Goal: Information Seeking & Learning: Find specific fact

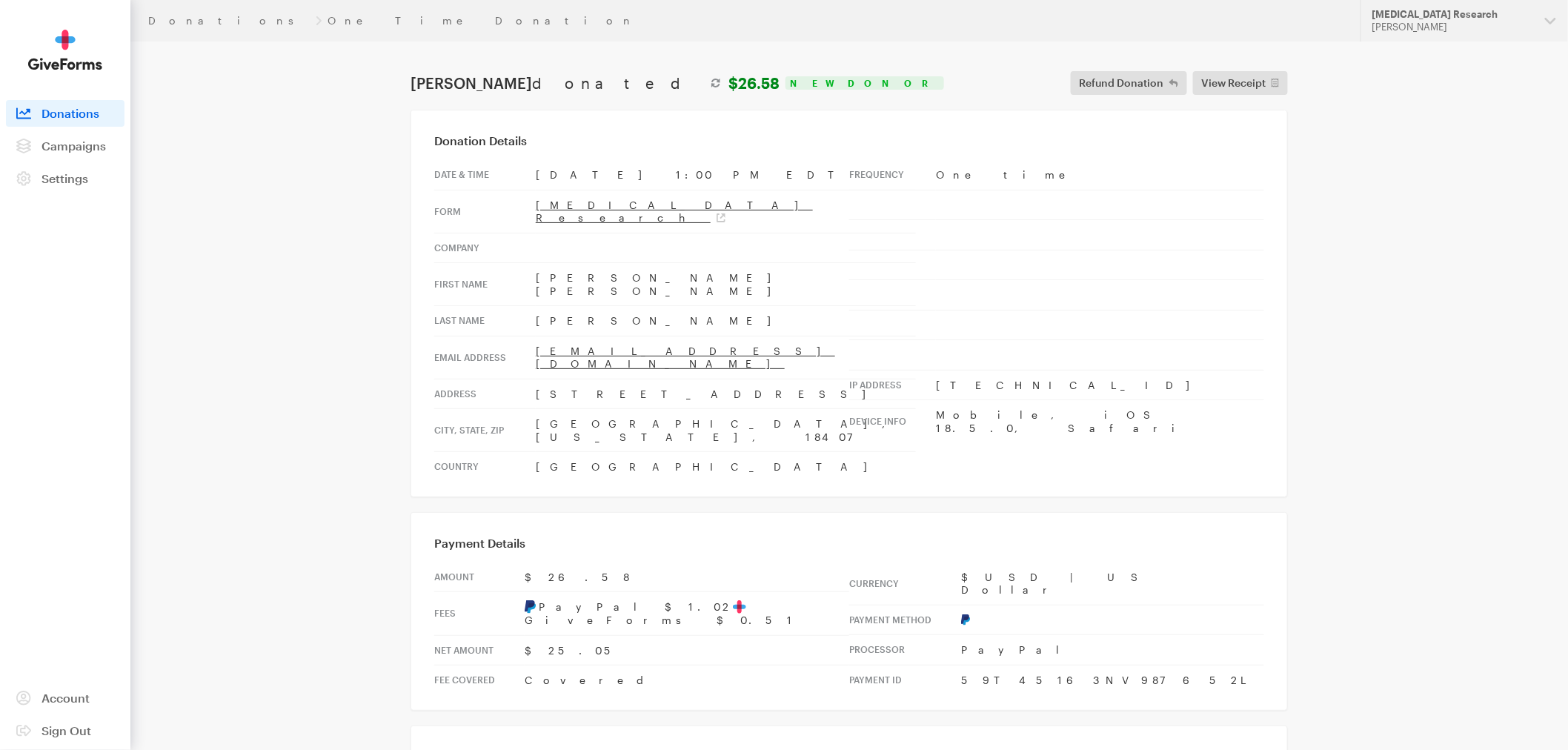
click at [63, 112] on span "Donations" at bounding box center [71, 113] width 58 height 14
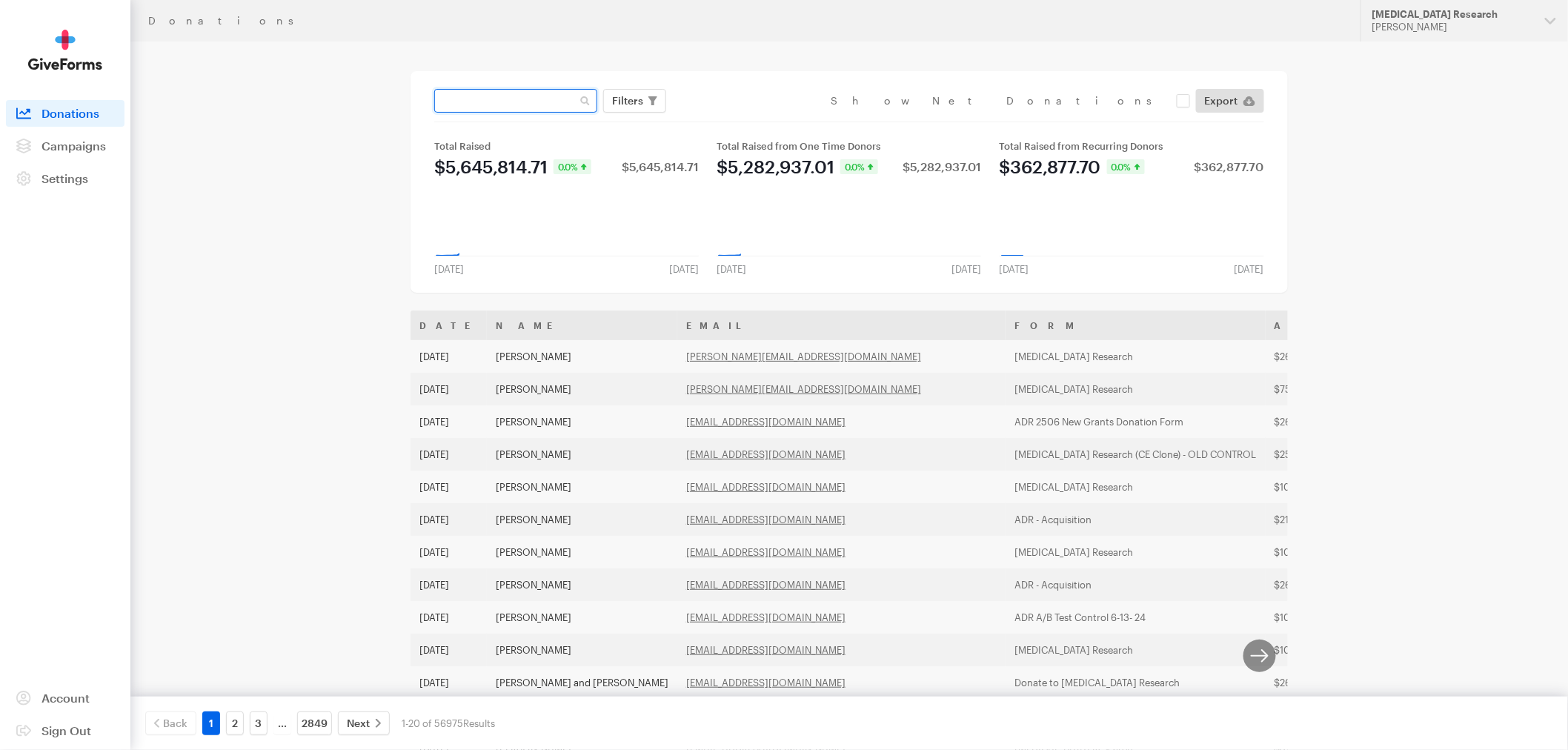
click at [463, 104] on input "text" at bounding box center [516, 100] width 163 height 24
type input "[EMAIL_ADDRESS][DOMAIN_NAME]"
click at [739, 120] on button "Apply" at bounding box center [763, 132] width 48 height 24
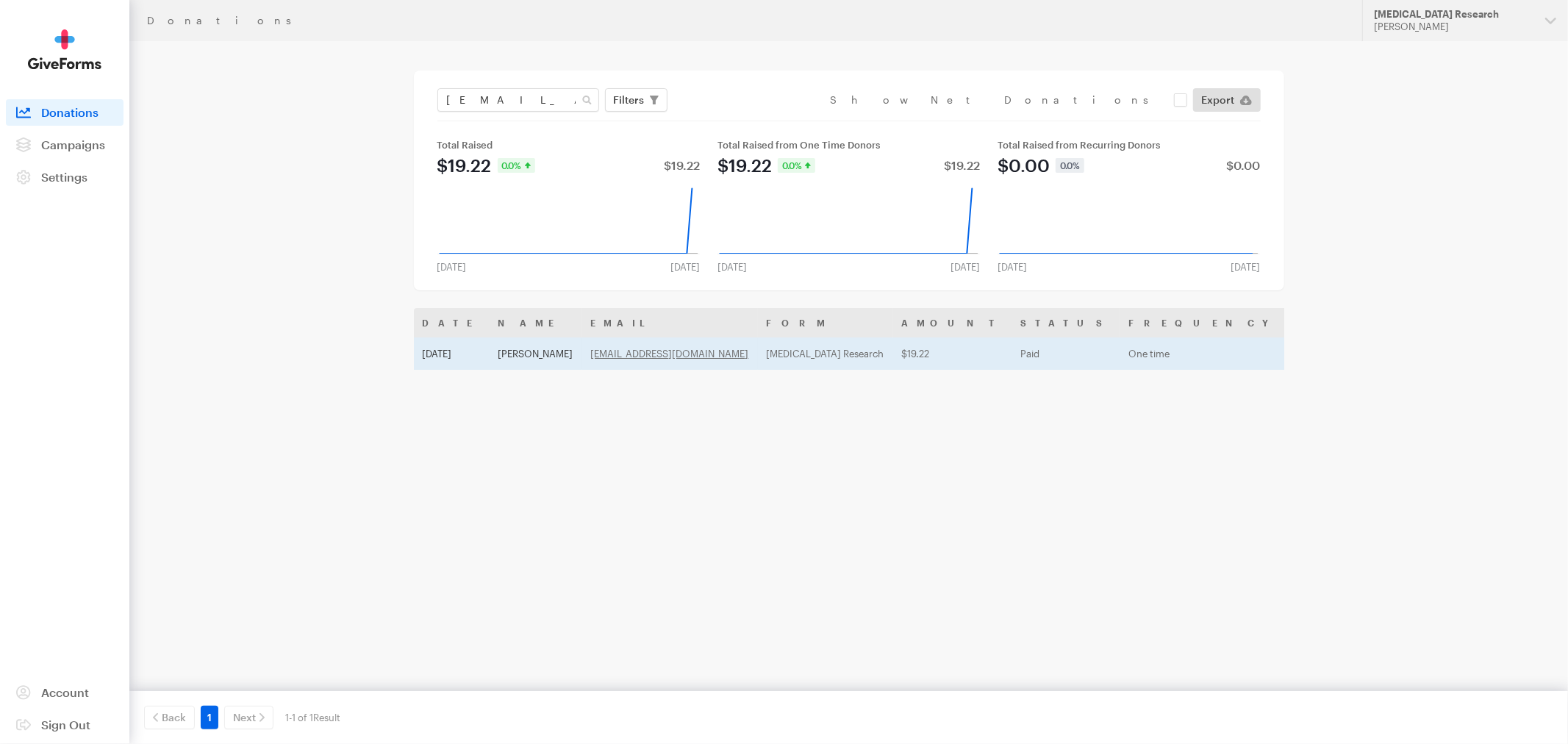
click at [473, 359] on td "Aug 20, 2025" at bounding box center [451, 353] width 76 height 33
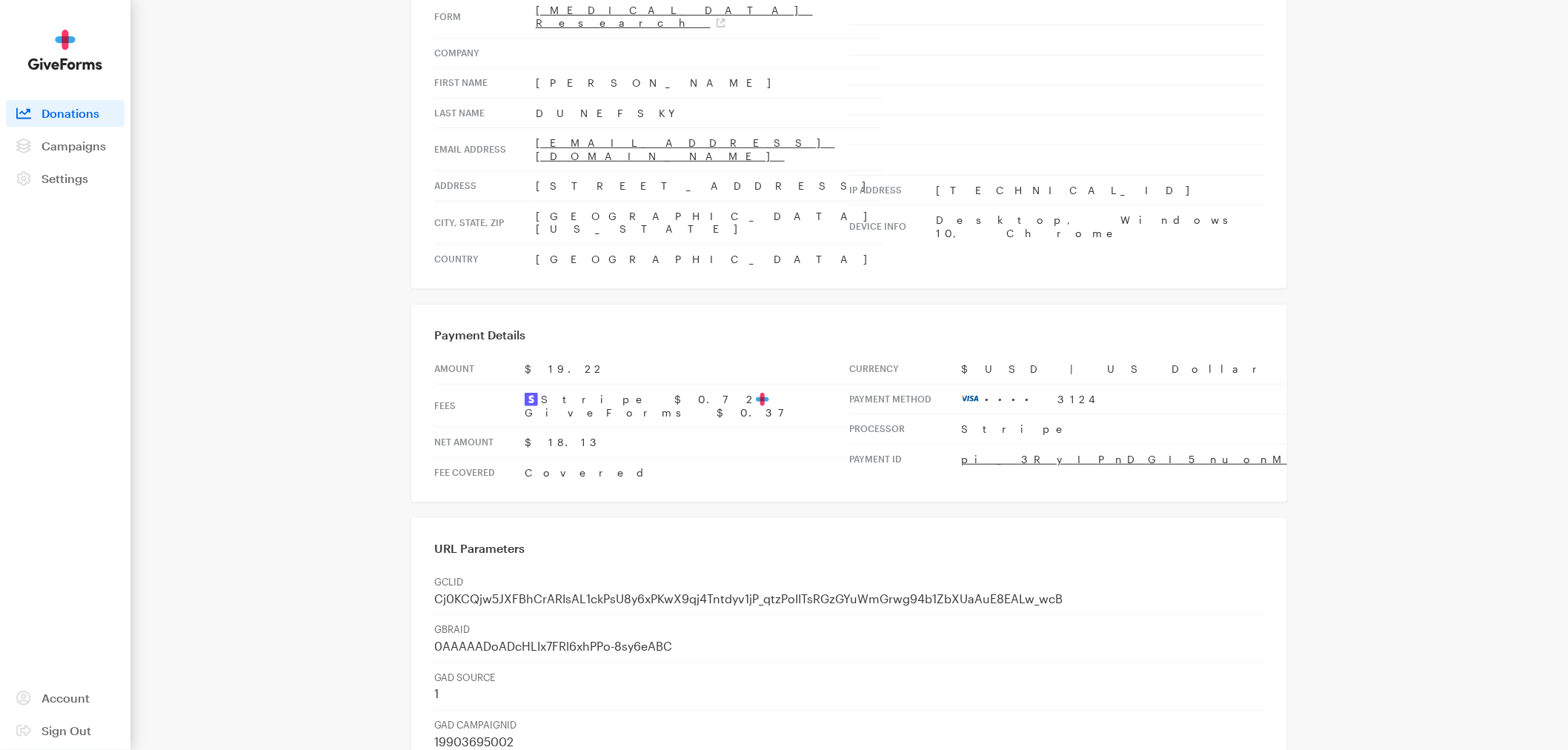
scroll to position [193, 0]
drag, startPoint x: 634, startPoint y: 128, endPoint x: 524, endPoint y: 138, distance: 110.5
click at [524, 138] on tr "Email address javamicki@aol.com" at bounding box center [658, 151] width 447 height 43
copy tr "[EMAIL_ADDRESS][DOMAIN_NAME]"
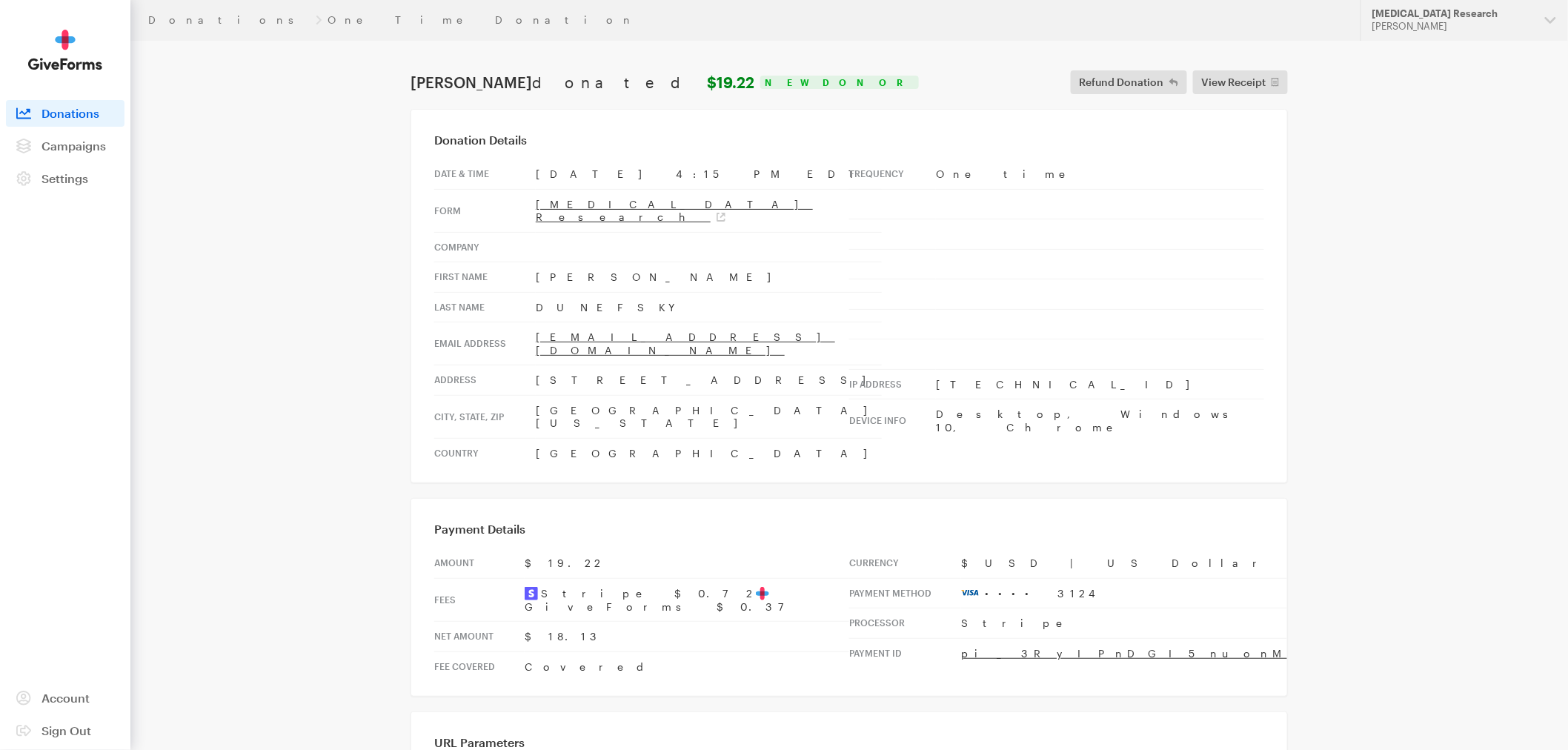
scroll to position [0, 0]
drag, startPoint x: 624, startPoint y: 357, endPoint x: 529, endPoint y: 366, distance: 95.4
click at [529, 366] on tr "Address 9068 Lakes Blvd." at bounding box center [658, 380] width 447 height 31
copy tr "9068 Lakes Blvd."
drag, startPoint x: 183, startPoint y: 19, endPoint x: 193, endPoint y: 38, distance: 21.5
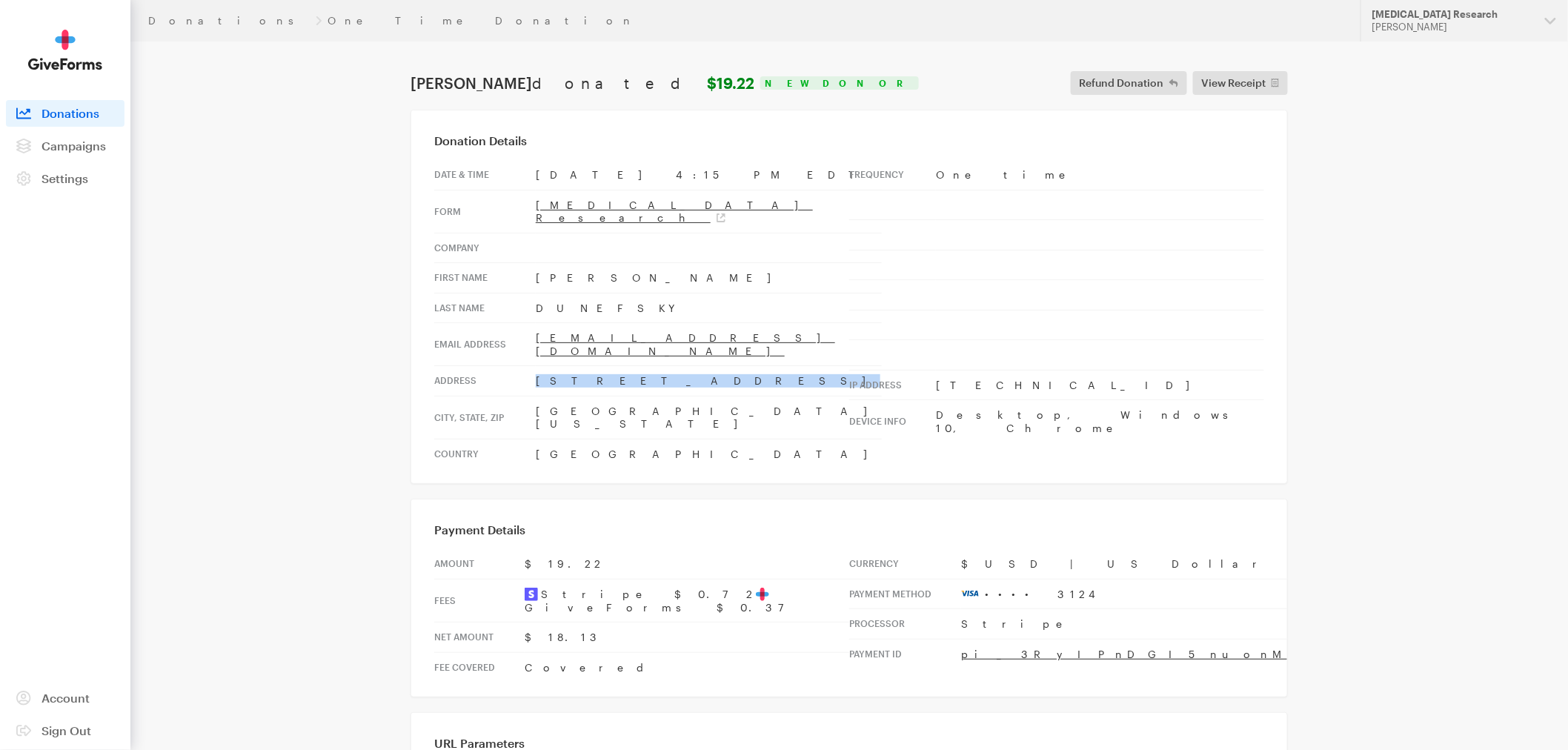
click at [183, 19] on link "Donations" at bounding box center [229, 21] width 162 height 12
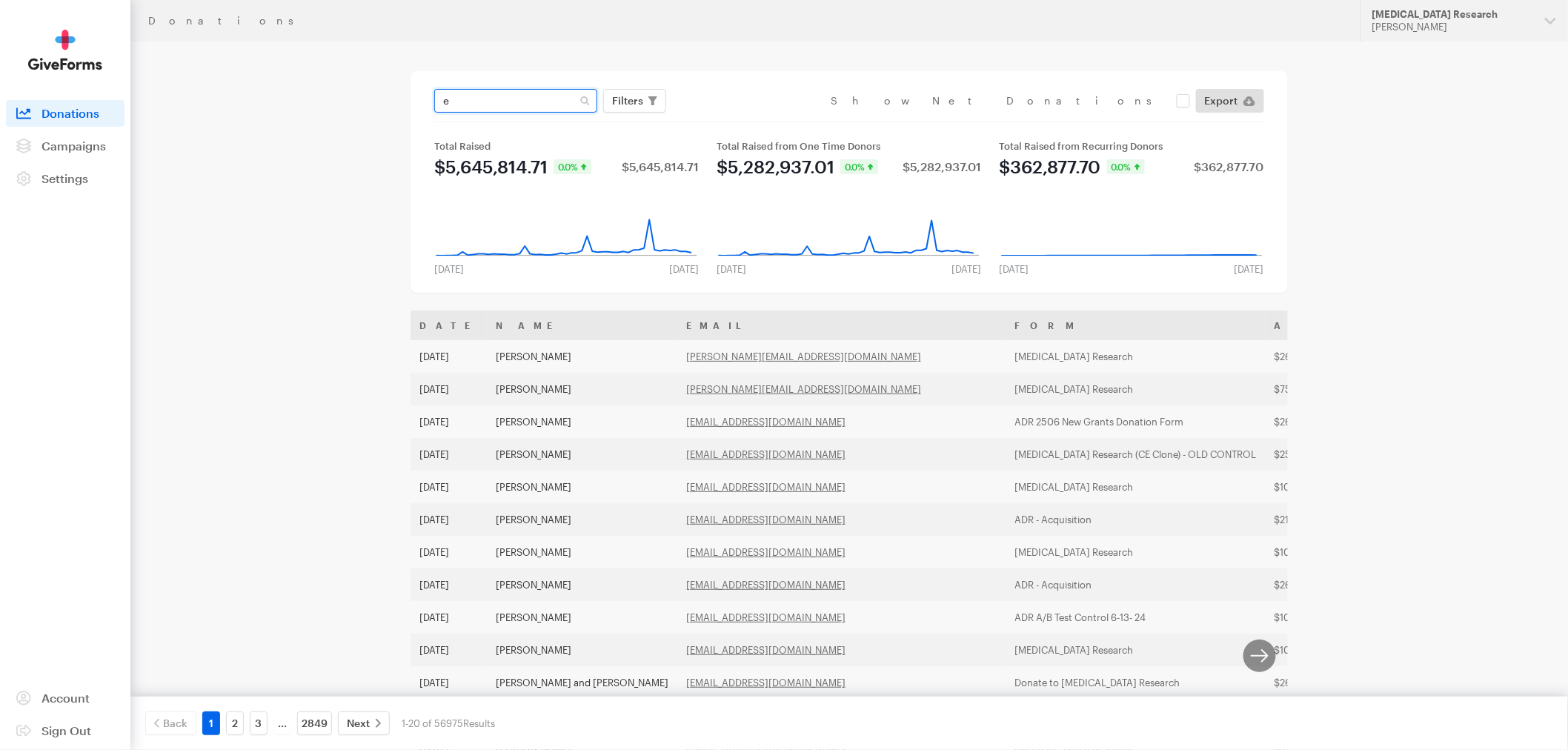
drag, startPoint x: 456, startPoint y: 100, endPoint x: 412, endPoint y: 99, distance: 44.0
click at [412, 99] on div "e Filters Clear Filters Apply Date Jul 26, 2025 - Aug 22, 2025 Forms Default Gi…" at bounding box center [849, 182] width 877 height 222
type input "dunefsky"
click at [739, 120] on button "Apply" at bounding box center [763, 132] width 48 height 24
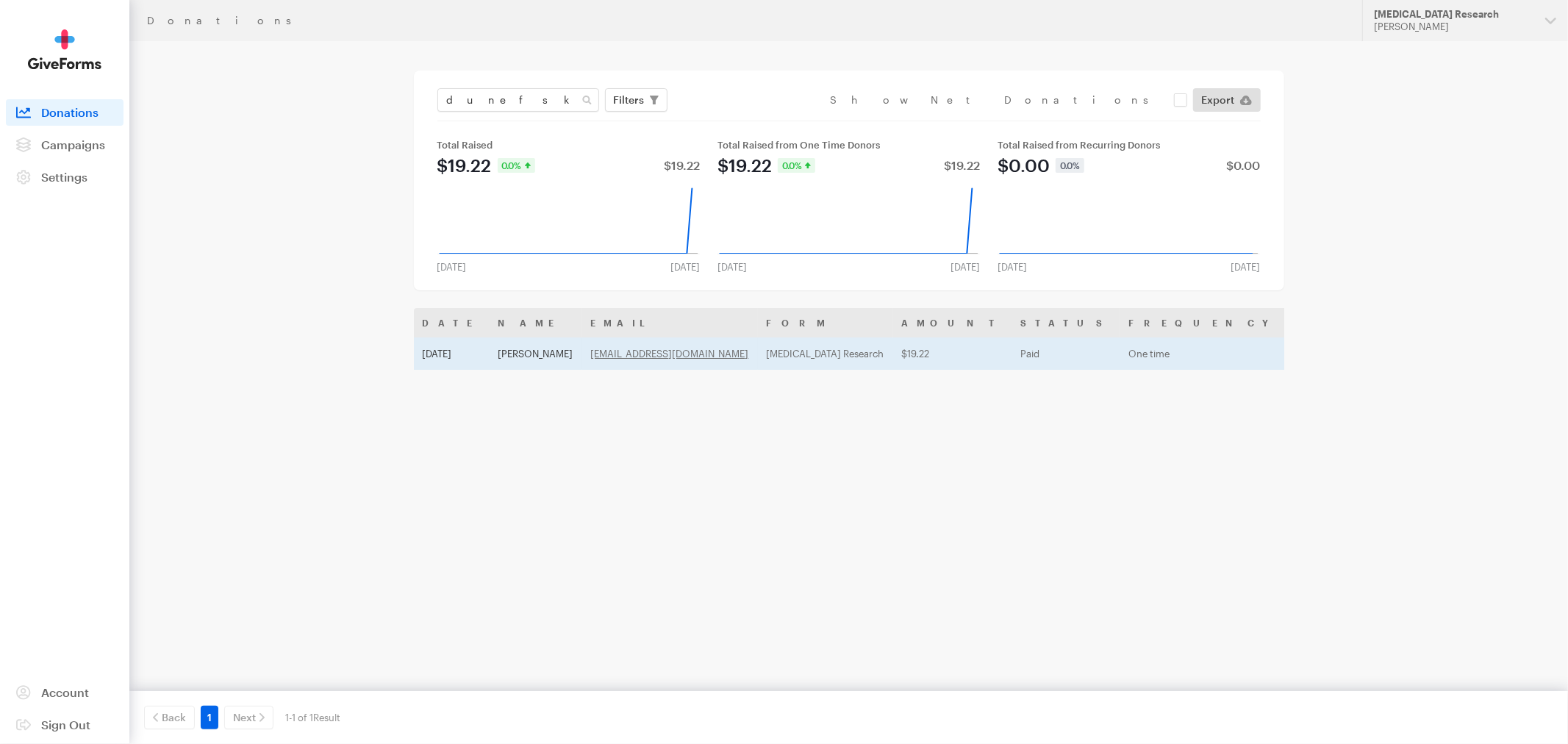
click at [1476, 357] on td "Credit Card" at bounding box center [1588, 353] width 223 height 33
click at [490, 344] on td "Aug 20, 2025" at bounding box center [451, 353] width 76 height 33
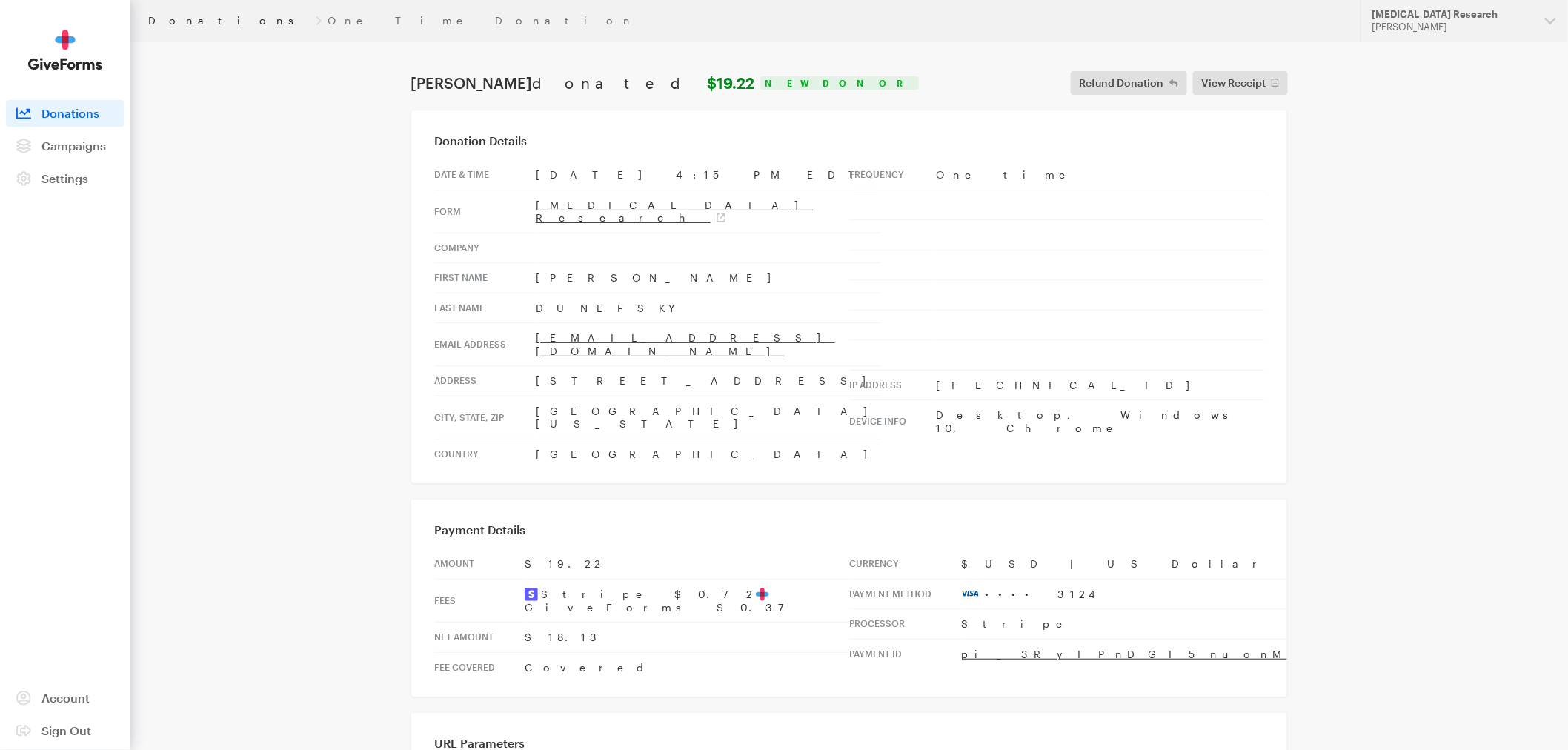
click at [152, 16] on link "Donations" at bounding box center [229, 21] width 162 height 12
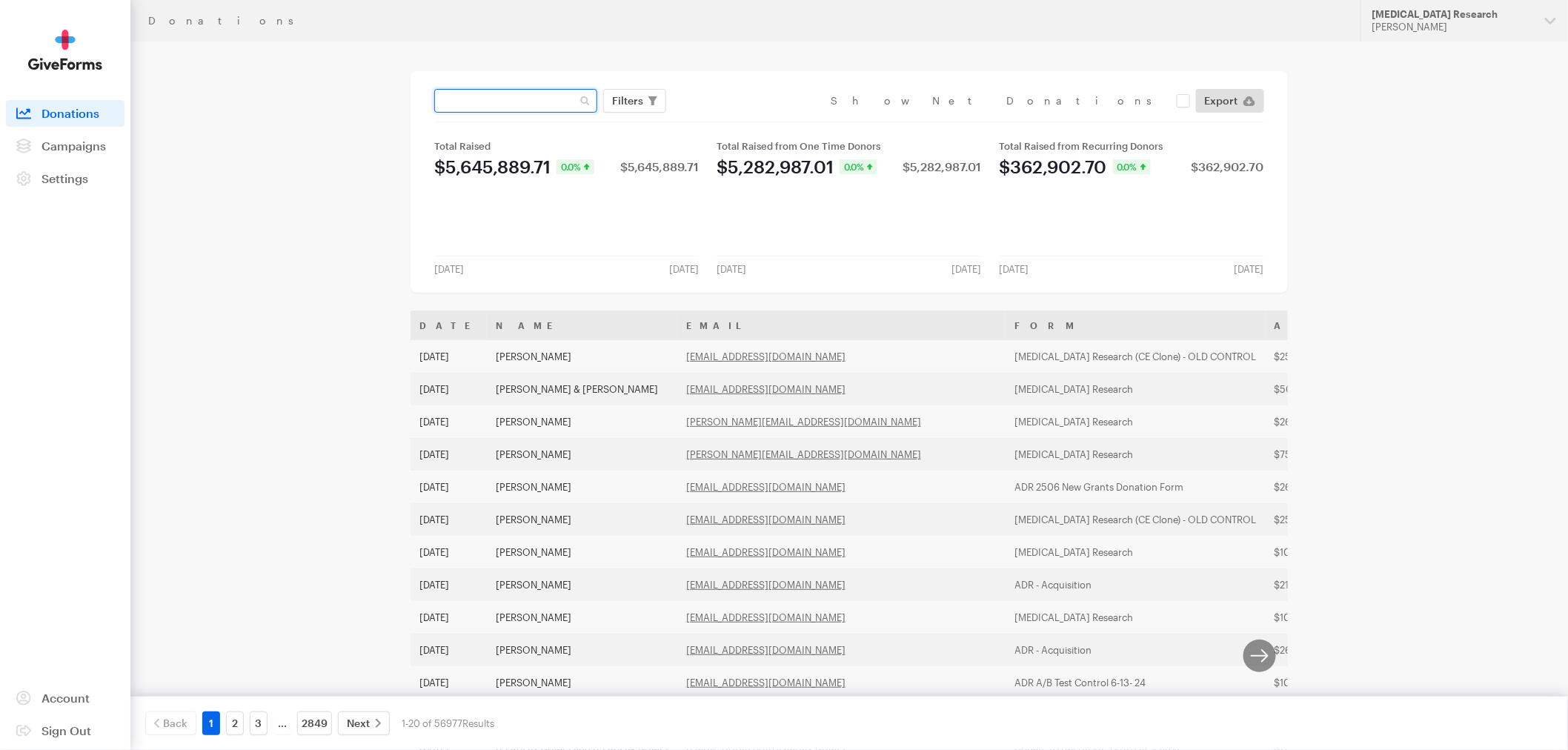
click at [535, 98] on input "text" at bounding box center [516, 100] width 163 height 24
type input "stephen thomas"
click at [739, 120] on button "Apply" at bounding box center [763, 132] width 48 height 24
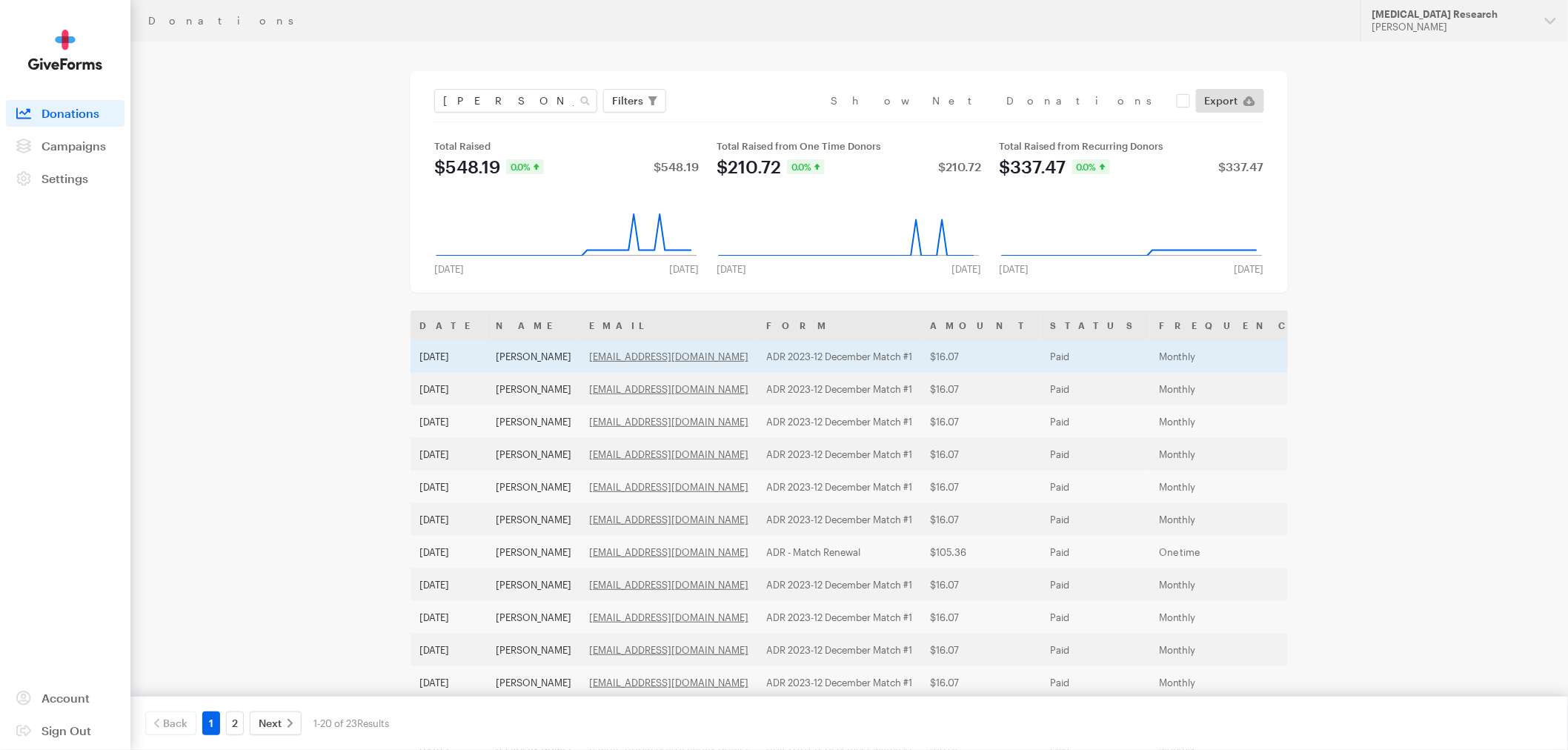
click at [529, 361] on td "[PERSON_NAME]" at bounding box center [534, 356] width 93 height 33
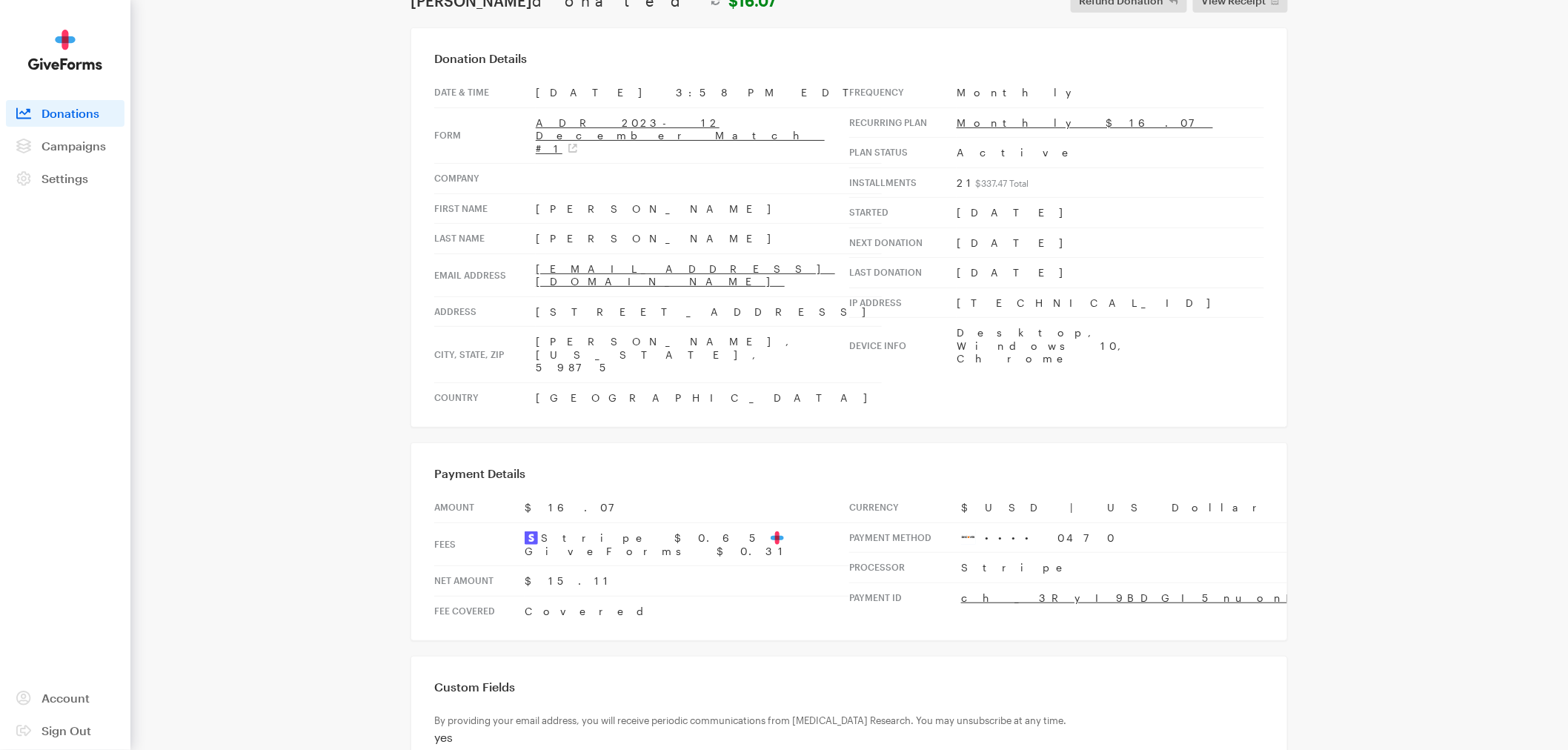
scroll to position [107, 0]
